Goal: Information Seeking & Learning: Learn about a topic

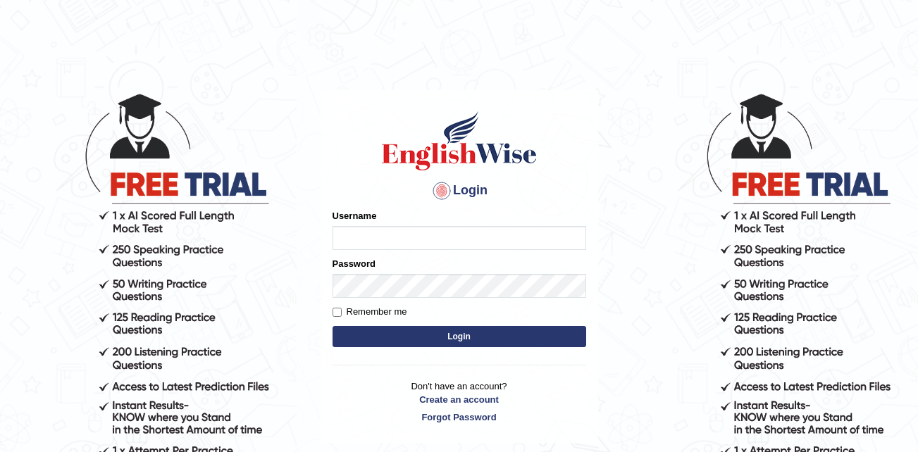
type input "SHIFIN3901"
click at [425, 336] on button "Login" at bounding box center [459, 336] width 254 height 21
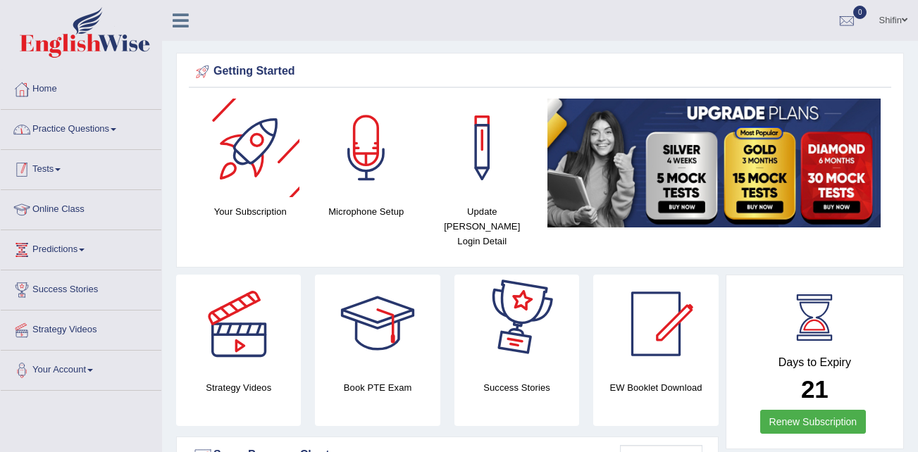
click at [102, 132] on link "Practice Questions" at bounding box center [81, 127] width 161 height 35
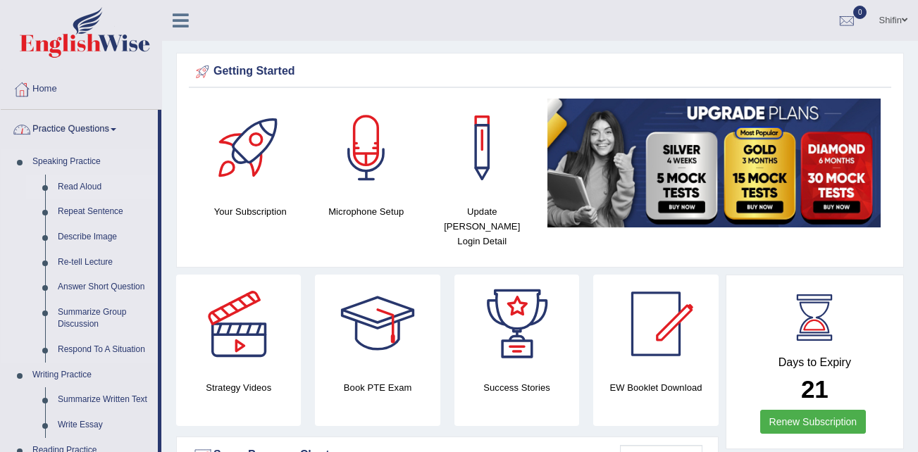
click at [90, 188] on link "Read Aloud" at bounding box center [104, 187] width 106 height 25
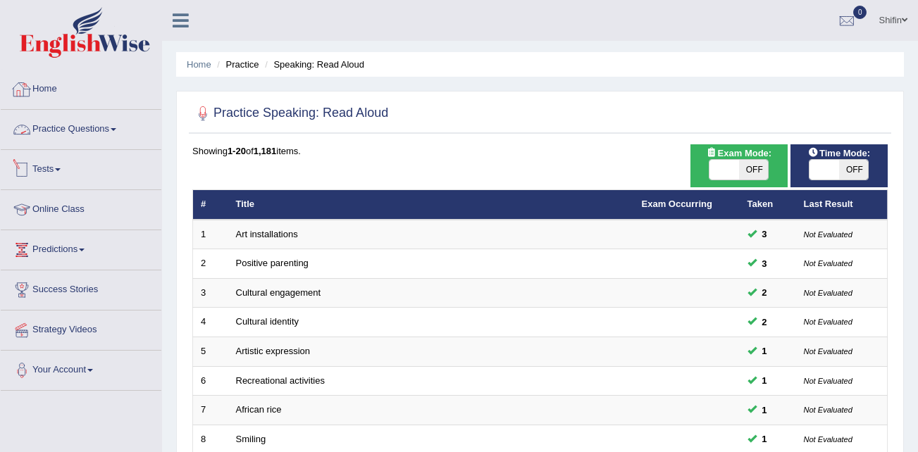
click at [39, 82] on link "Home" at bounding box center [81, 87] width 161 height 35
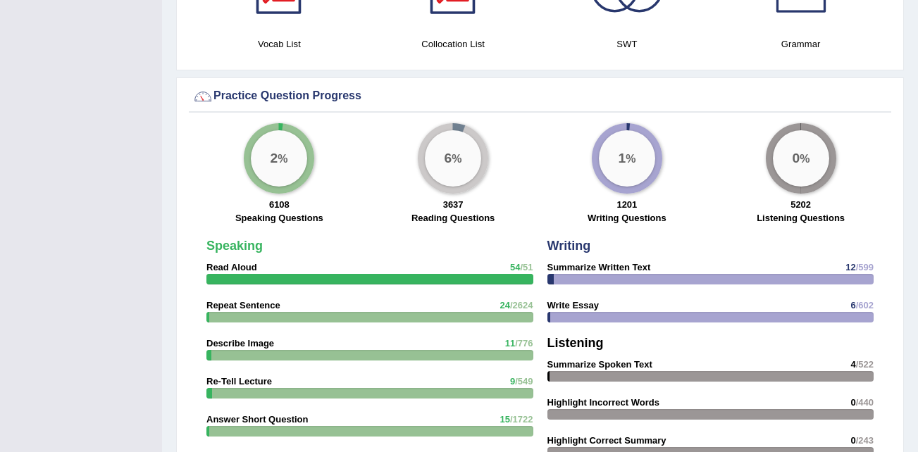
scroll to position [986, 0]
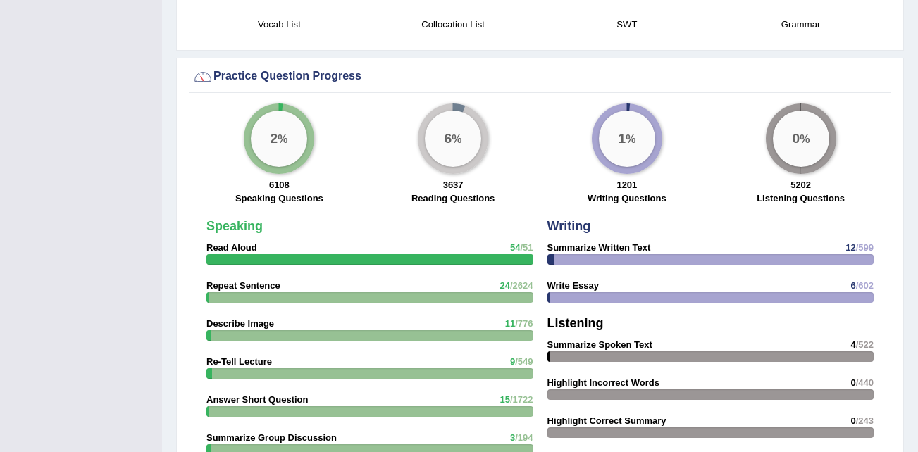
click at [517, 254] on div at bounding box center [379, 259] width 346 height 11
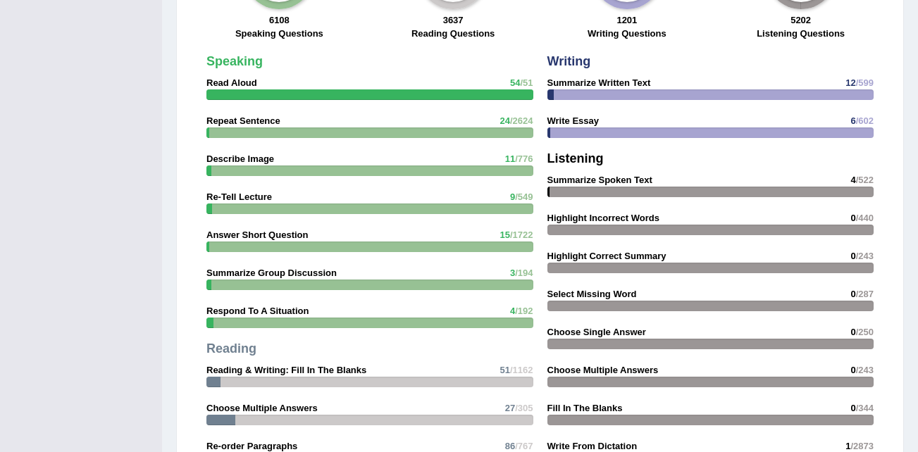
scroll to position [1057, 0]
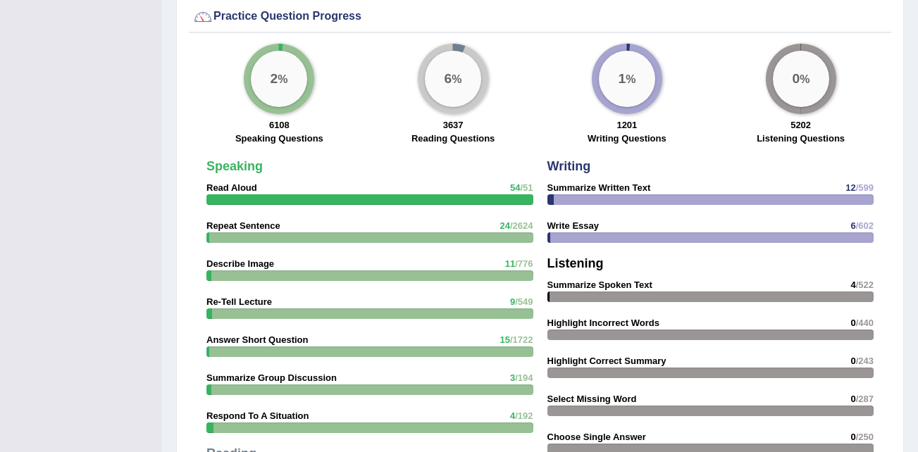
scroll to position [1127, 0]
